Goal: Task Accomplishment & Management: Use online tool/utility

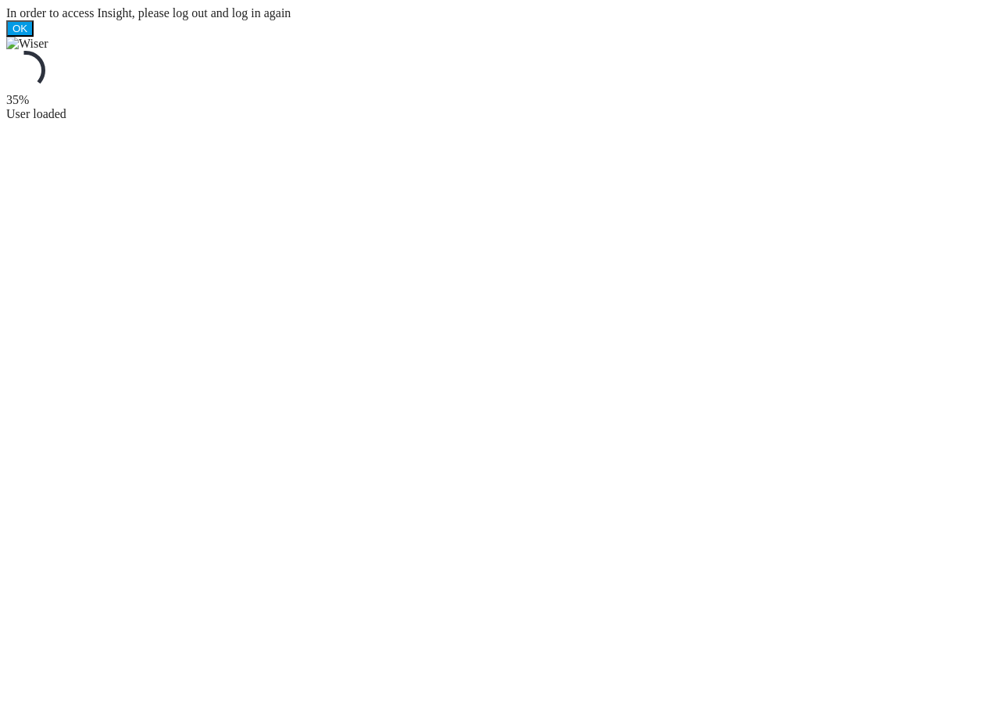
click at [727, 61] on ms-splash-screen "35% User loaded" at bounding box center [500, 79] width 988 height 84
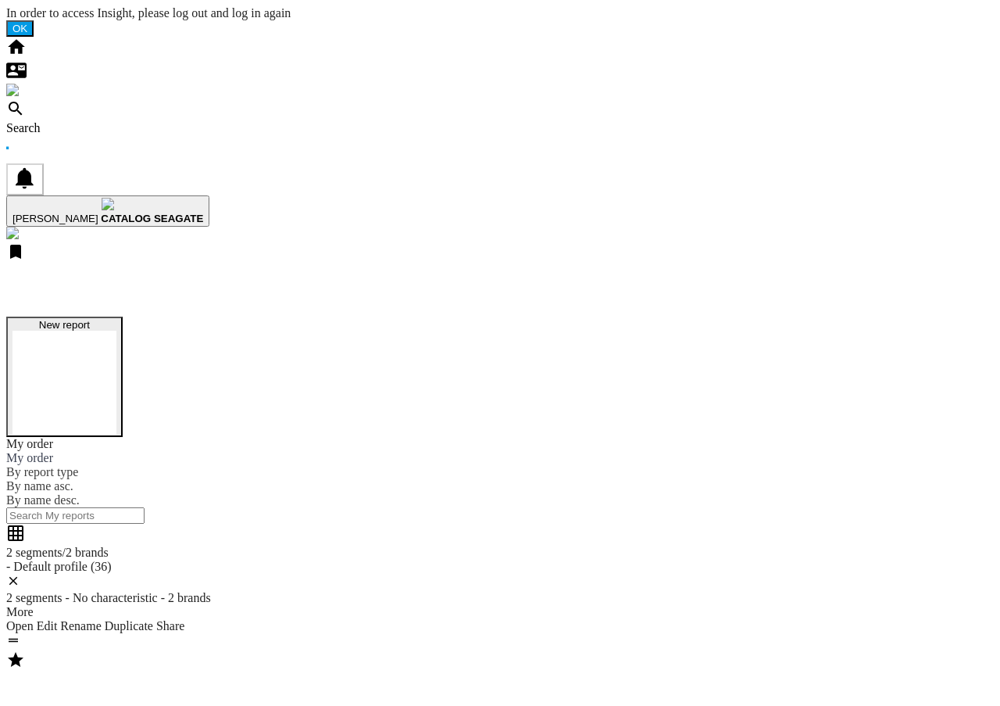
click at [123, 317] on button "New report" at bounding box center [64, 377] width 116 height 120
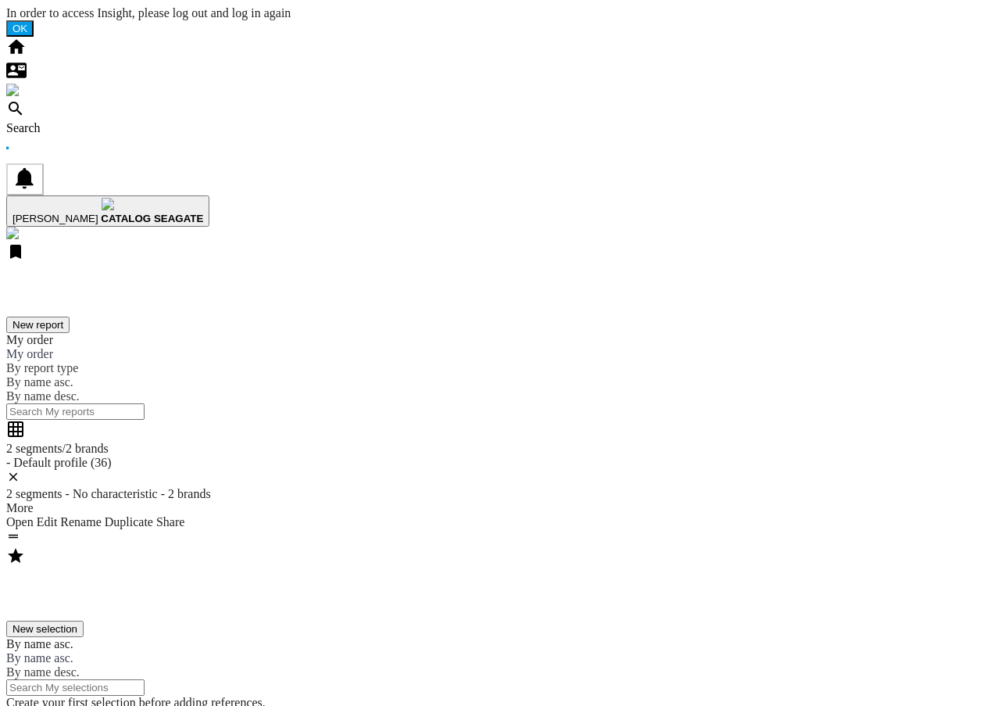
click at [129, 121] on div "Search" at bounding box center [500, 128] width 988 height 14
paste input "STHS10000800"
type input "STHS10000800"
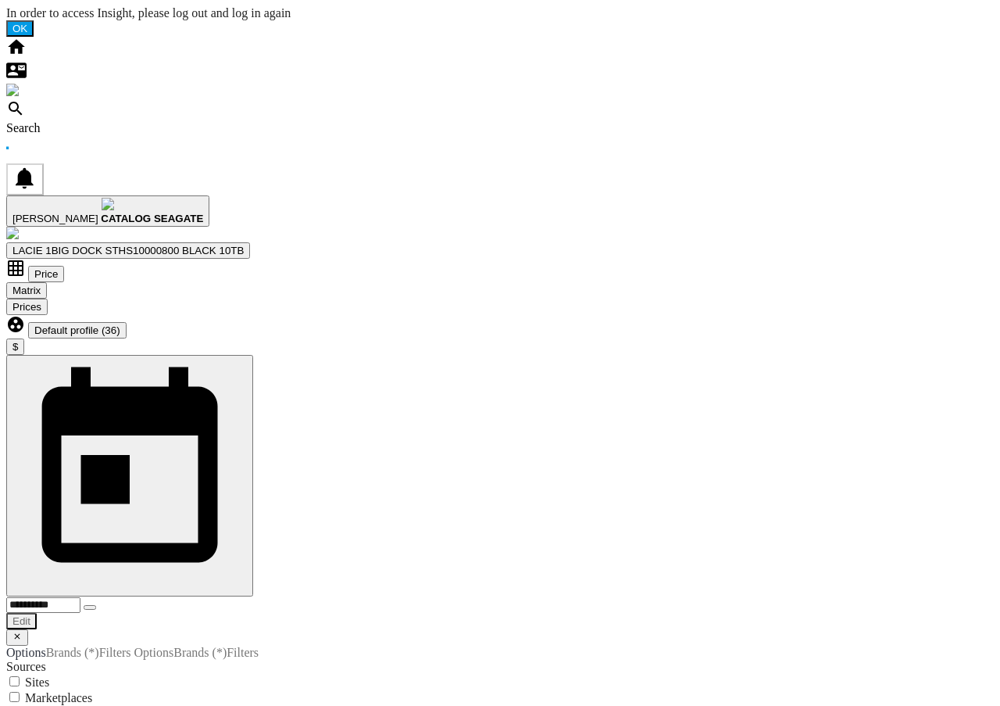
scroll to position [0, 930]
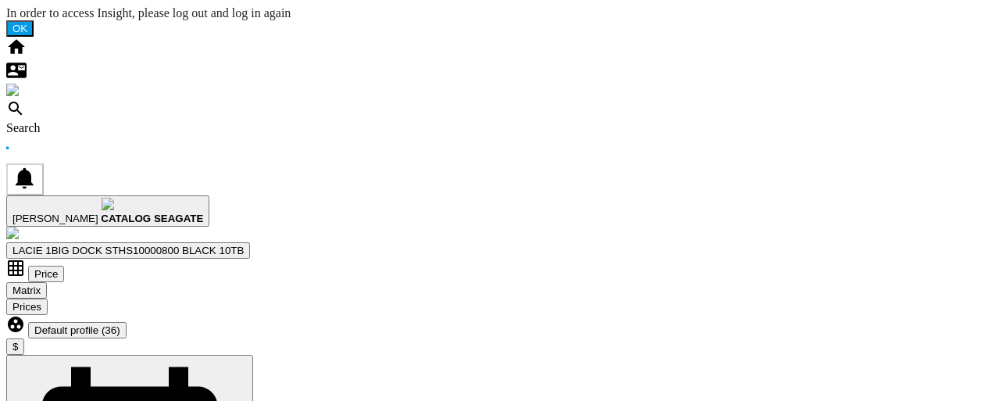
click at [6, 6] on md-backdrop at bounding box center [6, 6] width 0 height 0
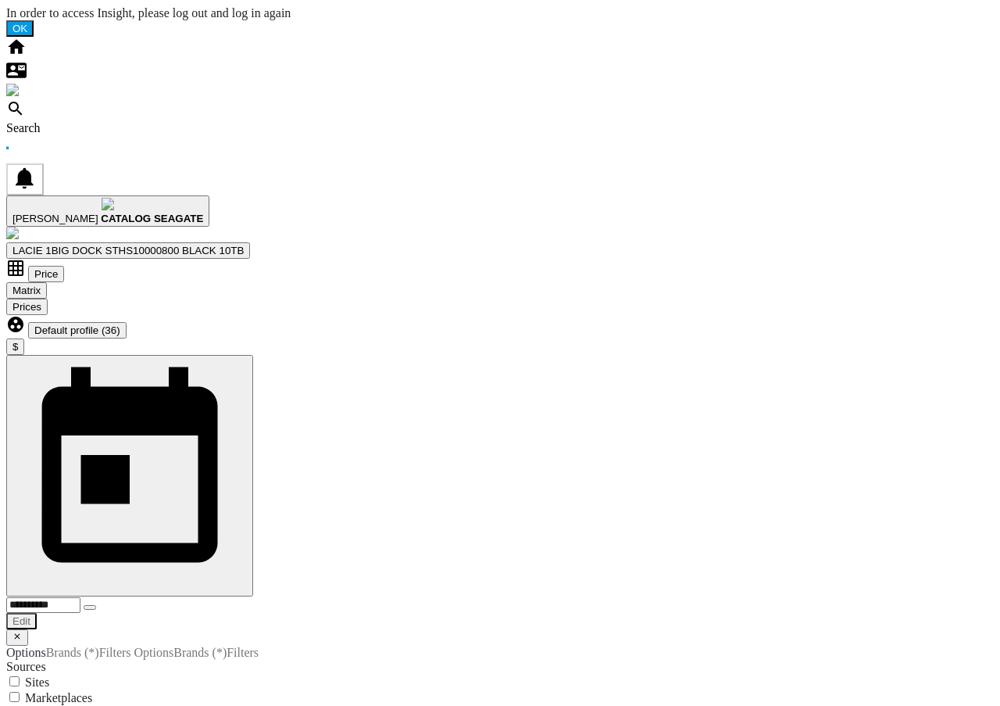
click at [681, 37] on div at bounding box center [500, 37] width 988 height 0
drag, startPoint x: 523, startPoint y: 188, endPoint x: 460, endPoint y: 188, distance: 63.3
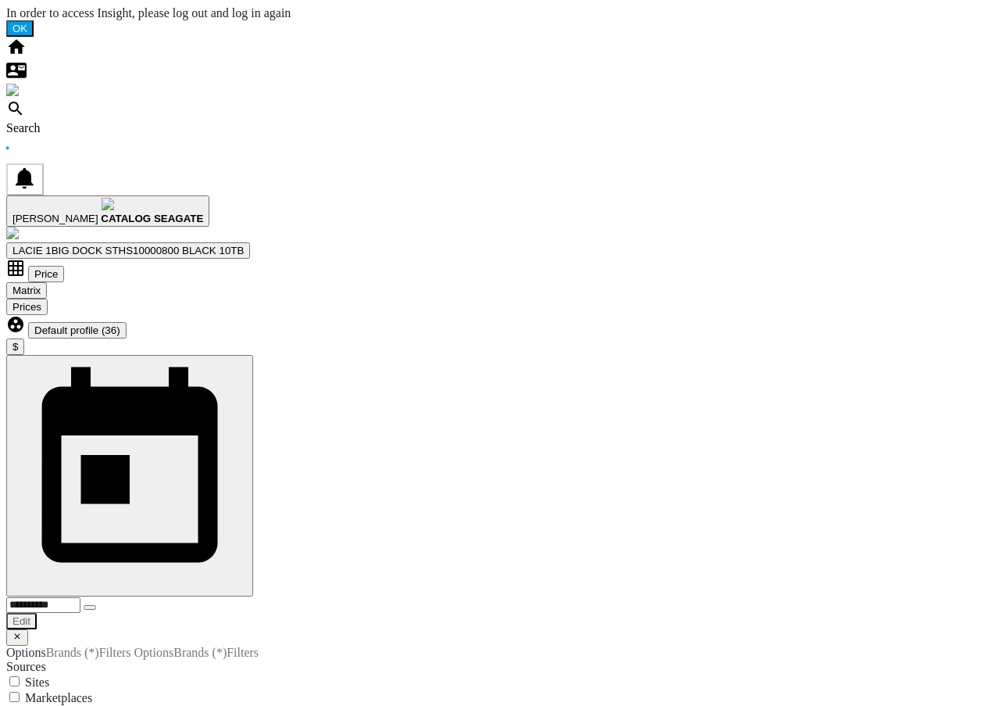
drag, startPoint x: 459, startPoint y: 188, endPoint x: 500, endPoint y: 188, distance: 41.4
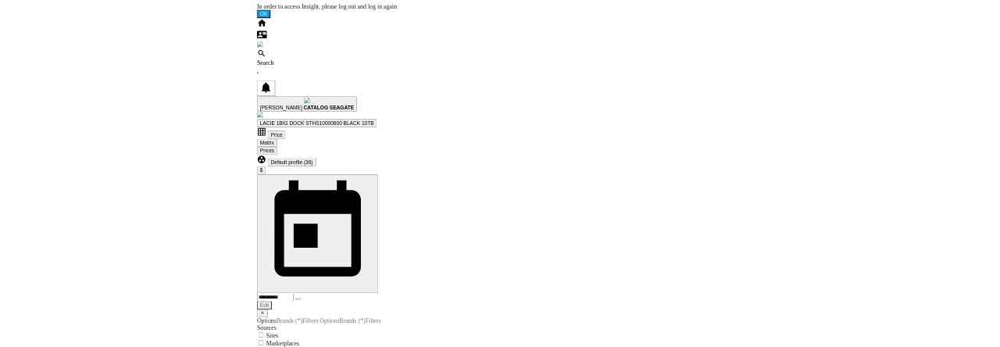
scroll to position [0, 908]
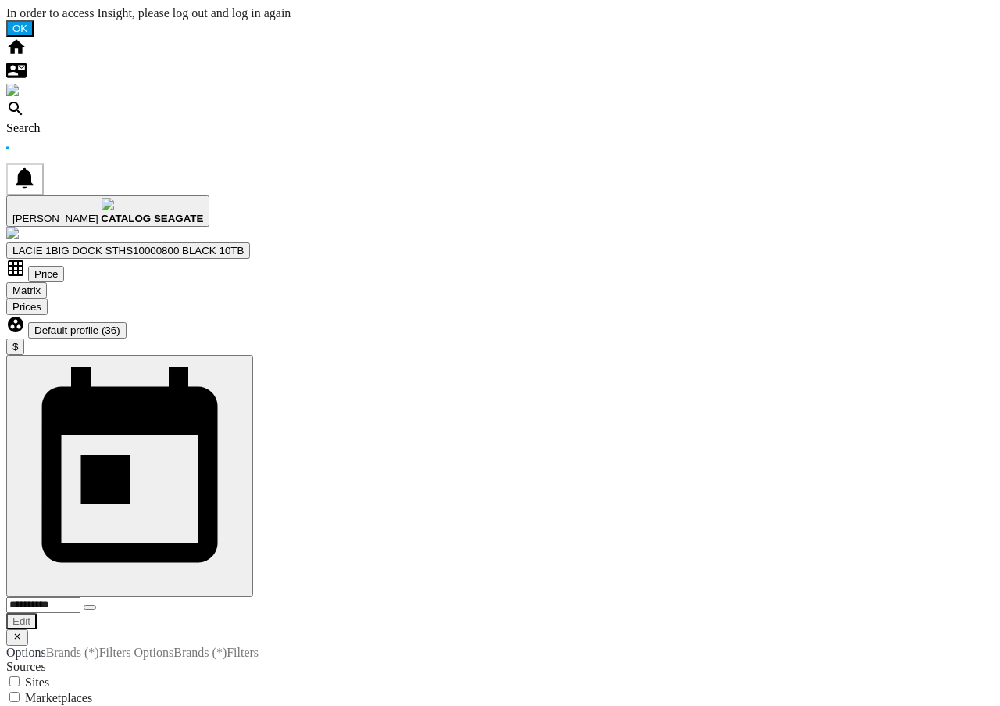
click at [704, 37] on div at bounding box center [500, 37] width 988 height 0
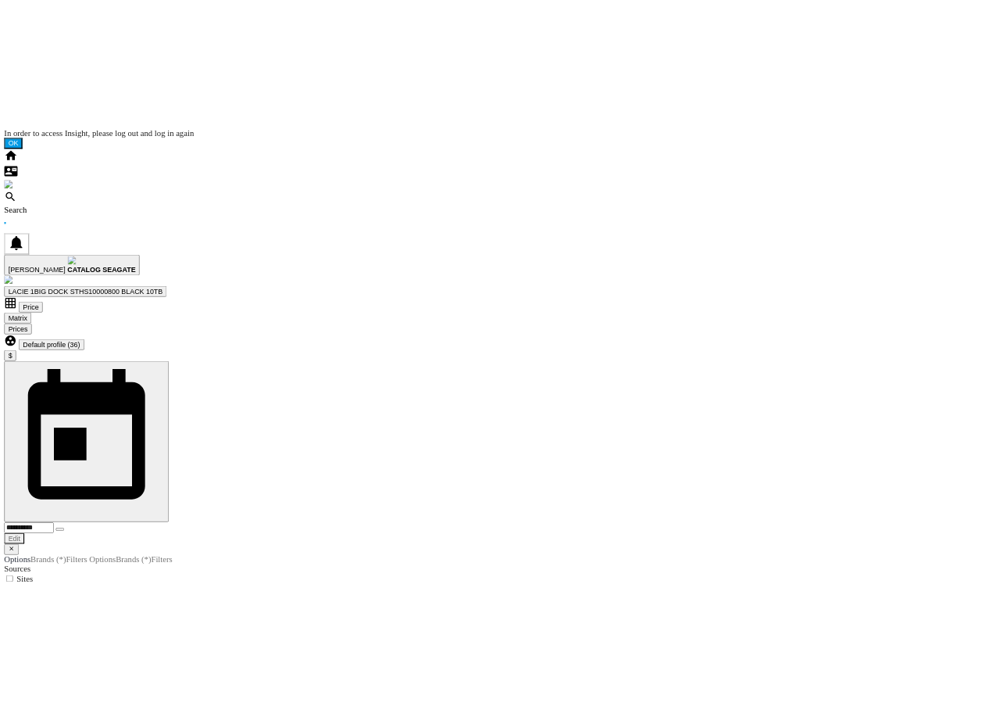
scroll to position [0, 430]
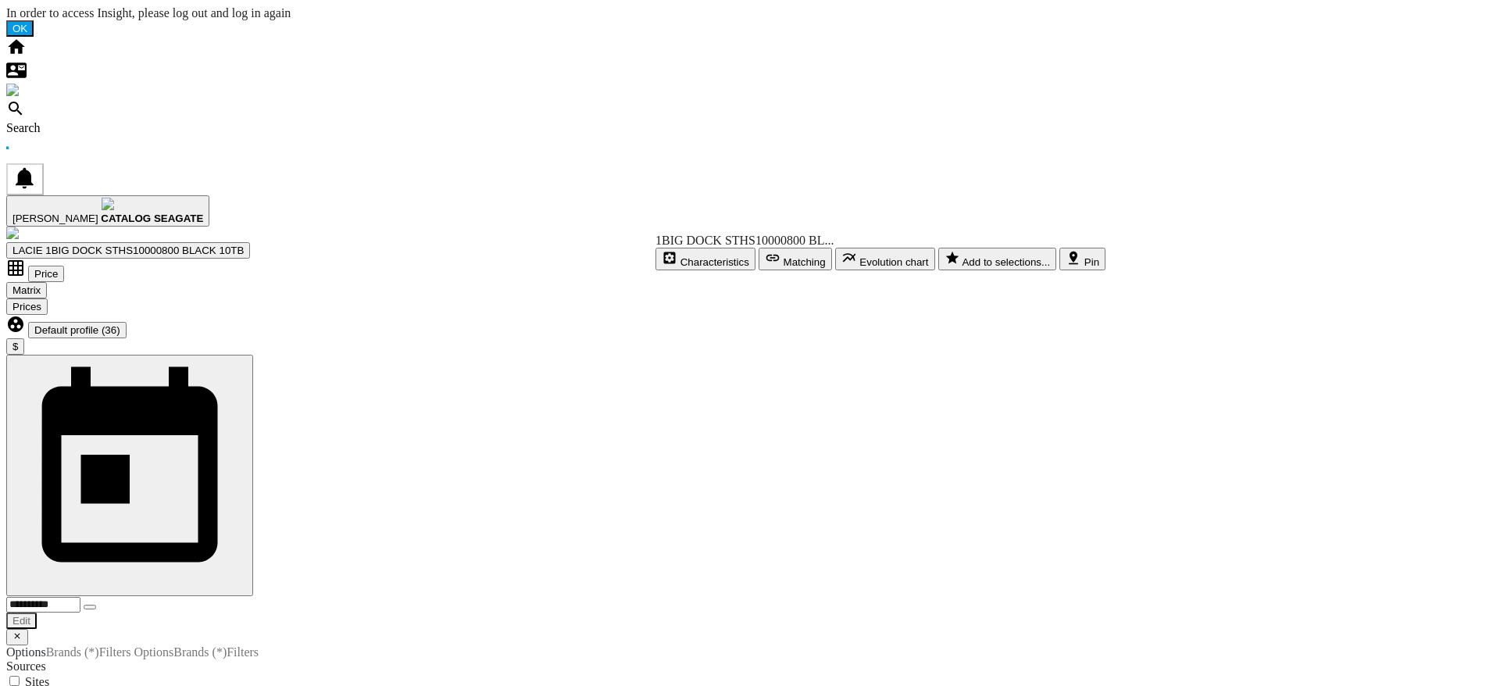
click at [554, 37] on div at bounding box center [750, 37] width 1488 height 0
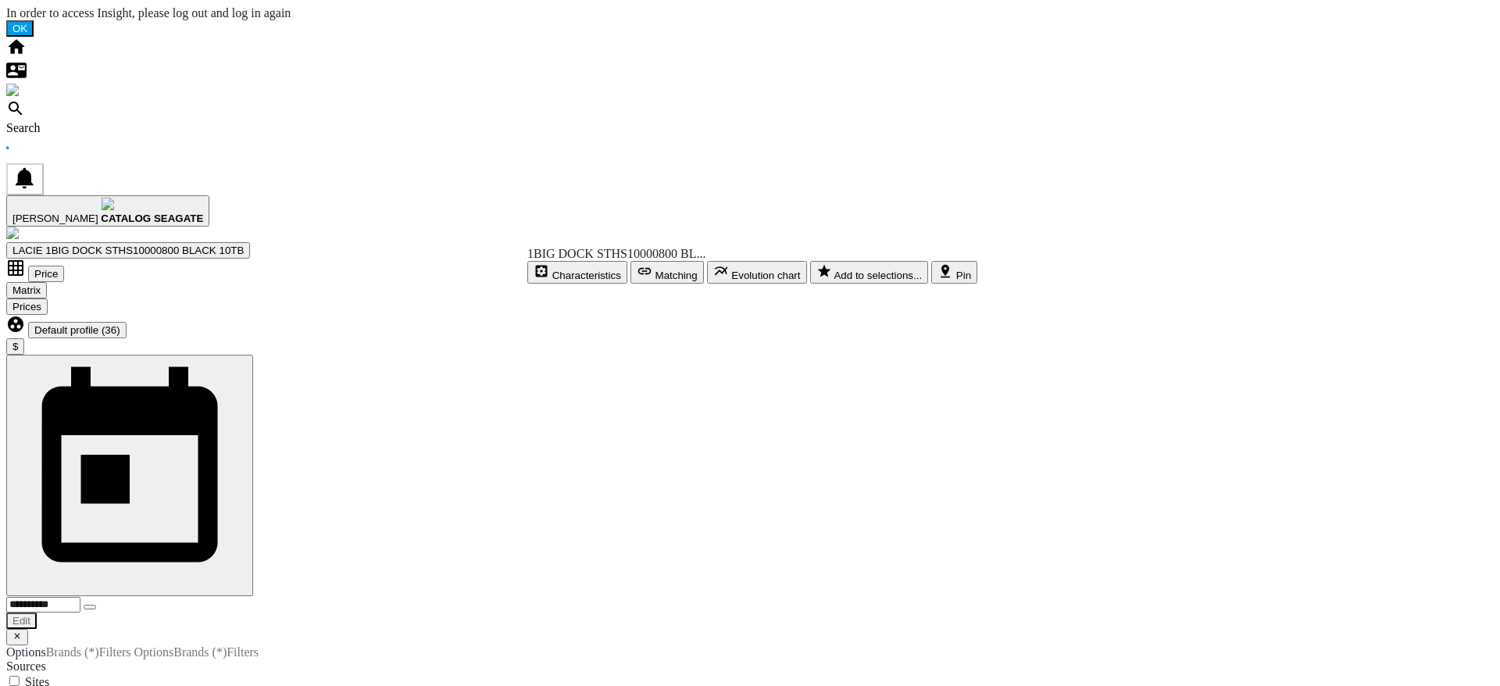
click at [464, 37] on div at bounding box center [750, 37] width 1488 height 0
